Goal: Check status

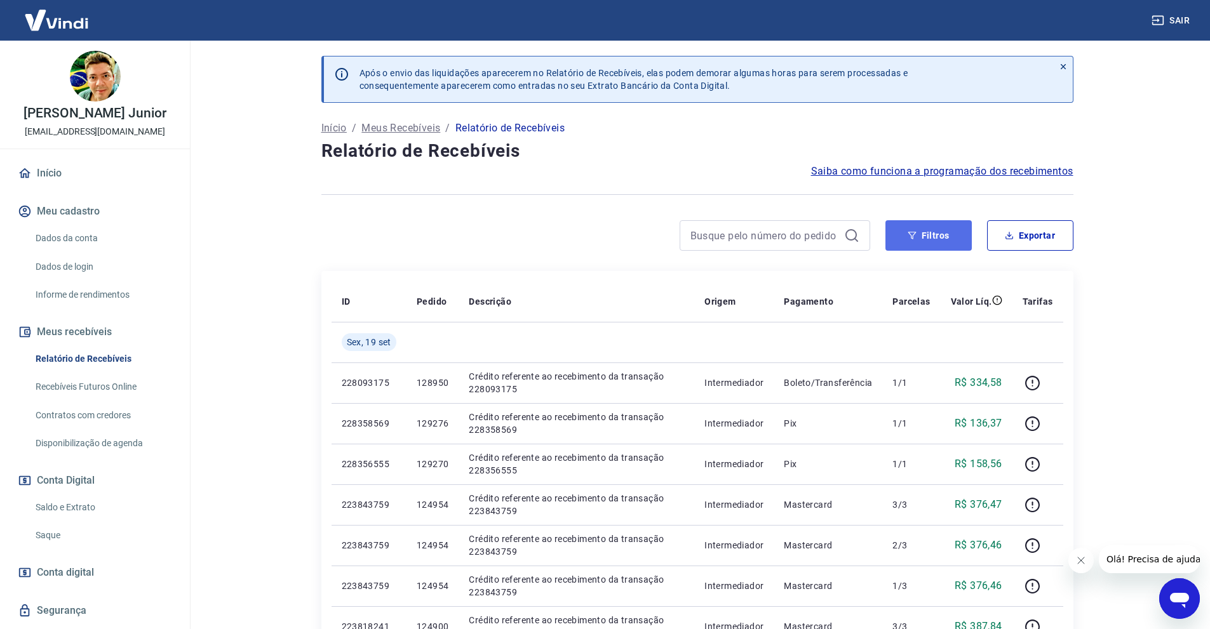
click at [930, 238] on button "Filtros" at bounding box center [928, 235] width 86 height 30
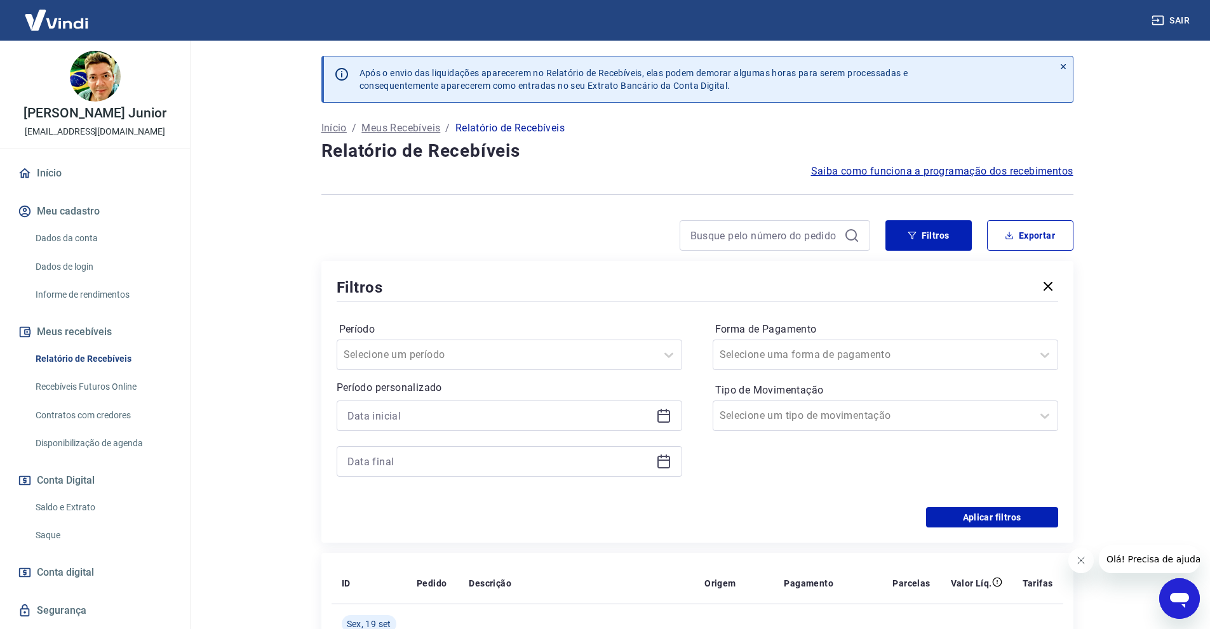
click at [666, 419] on icon at bounding box center [663, 415] width 15 height 15
